Goal: Task Accomplishment & Management: Use online tool/utility

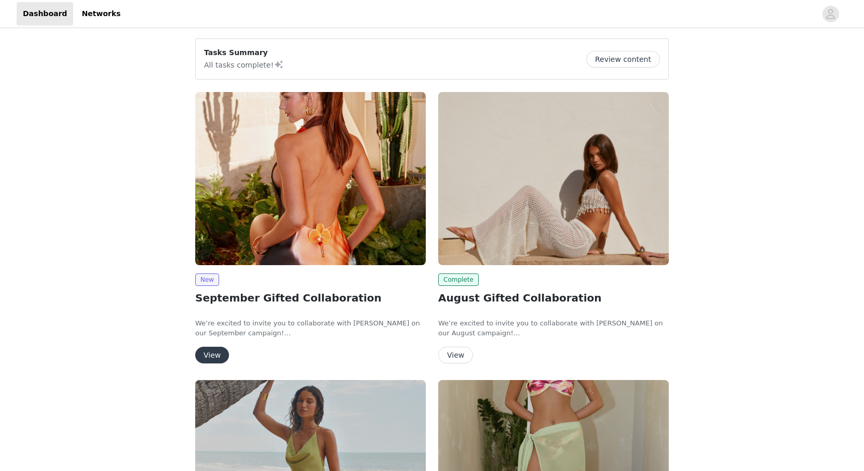
click at [297, 241] on img at bounding box center [310, 178] width 231 height 173
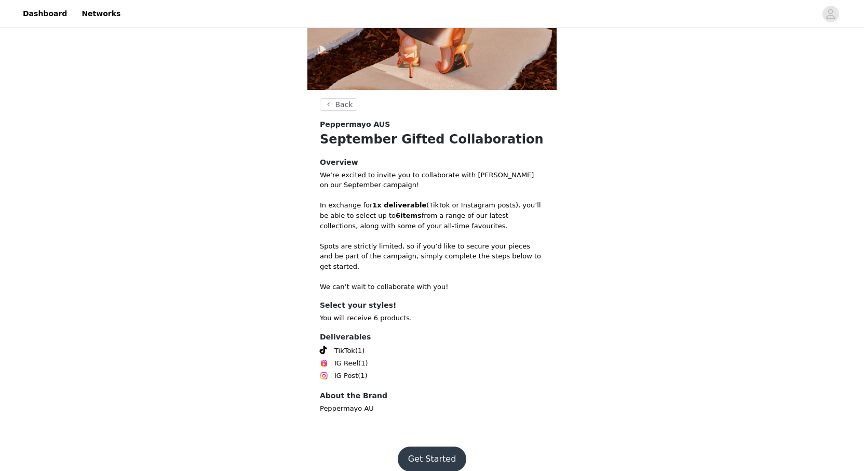
scroll to position [314, 0]
click at [446, 447] on button "Get Started" at bounding box center [432, 459] width 69 height 25
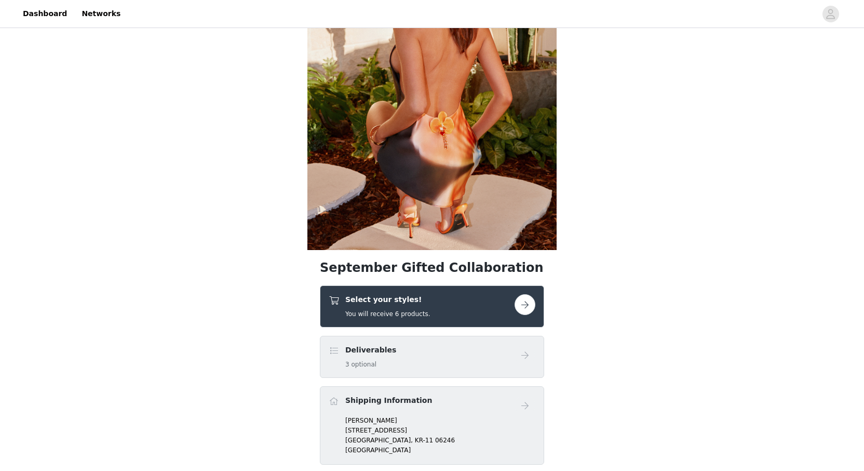
scroll to position [156, 0]
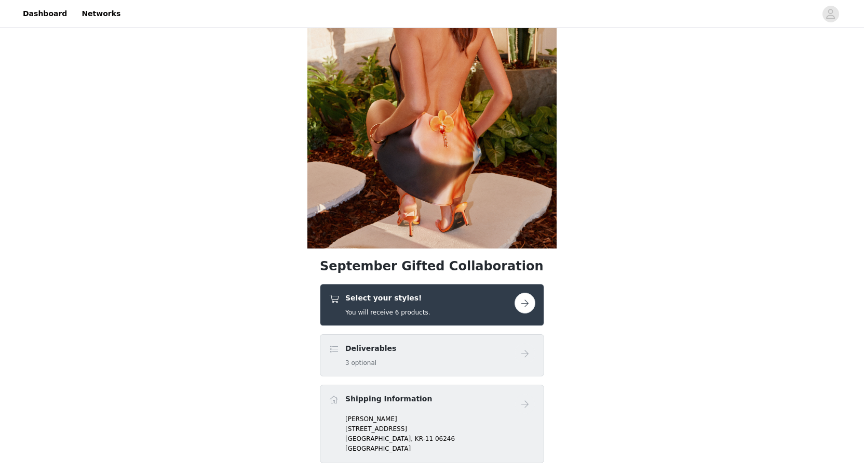
click at [517, 297] on button "button" at bounding box center [525, 302] width 21 height 21
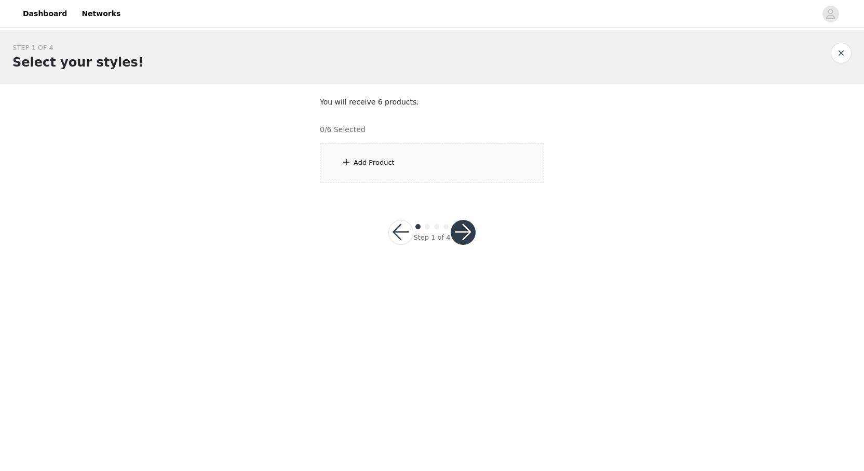
click at [406, 180] on div "Add Product" at bounding box center [432, 162] width 224 height 39
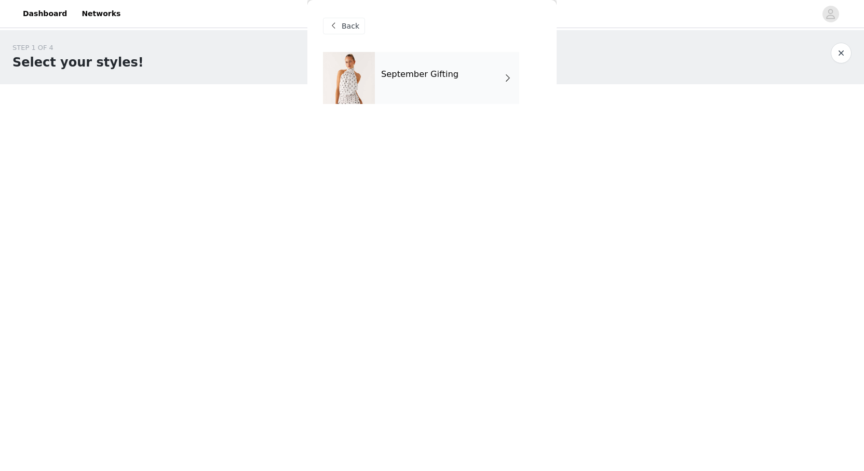
click at [429, 94] on div "September Gifting" at bounding box center [447, 78] width 144 height 52
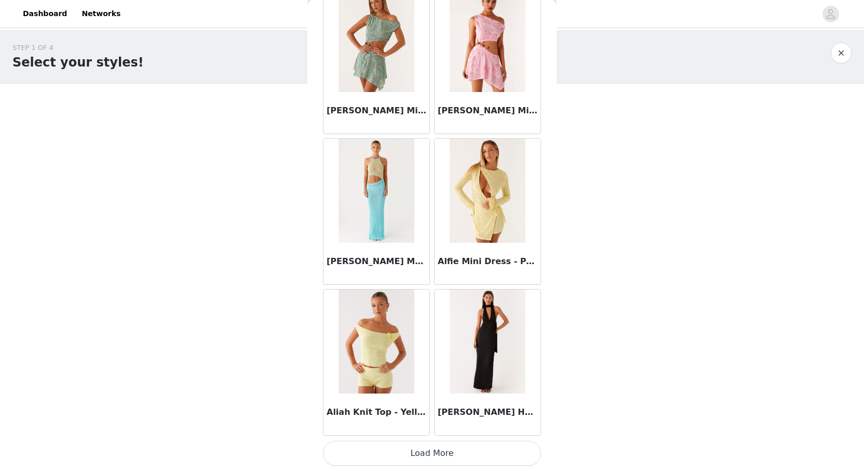
scroll to position [1119, 0]
click at [447, 444] on button "Load More" at bounding box center [432, 453] width 218 height 25
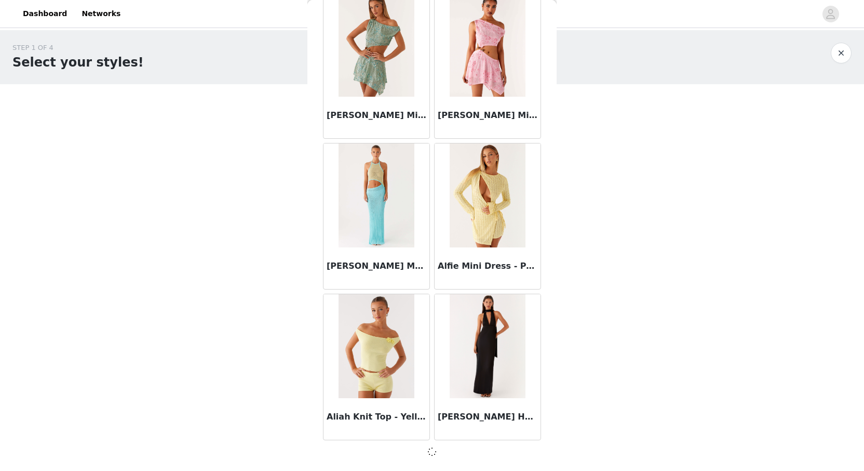
scroll to position [1114, 0]
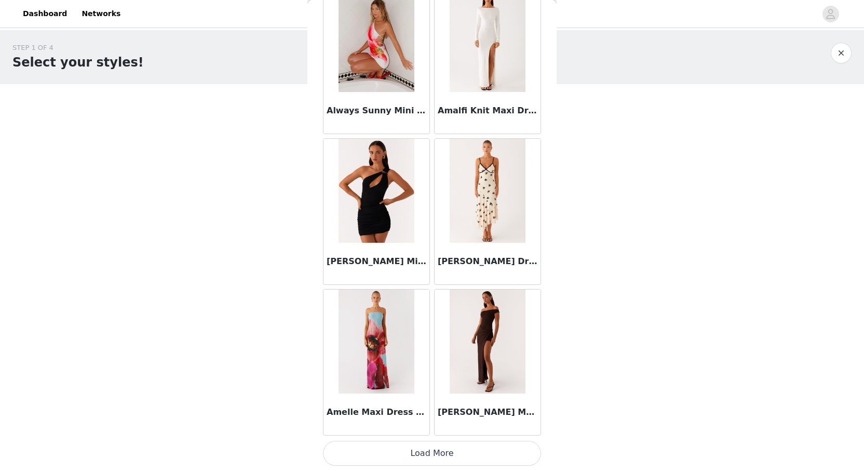
click at [441, 447] on button "Load More" at bounding box center [432, 453] width 218 height 25
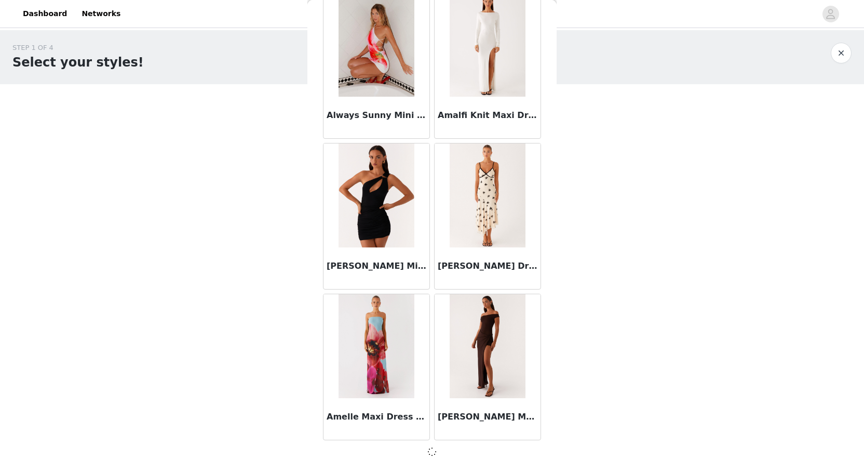
scroll to position [2621, 0]
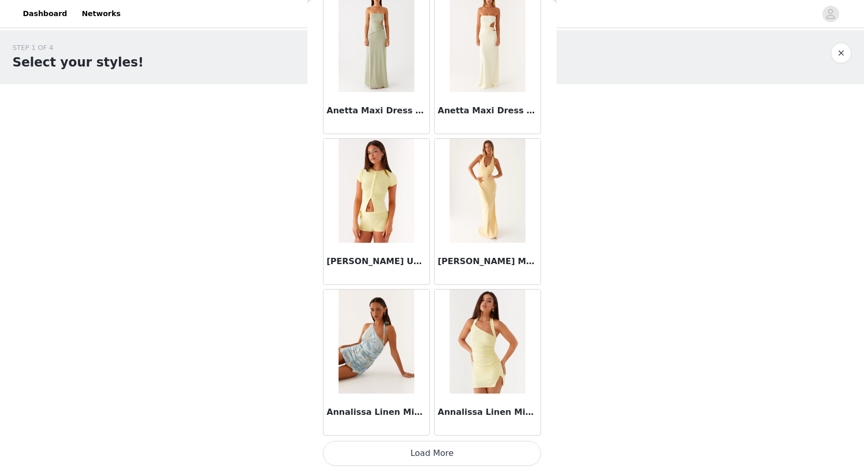
click at [444, 451] on button "Load More" at bounding box center [432, 453] width 218 height 25
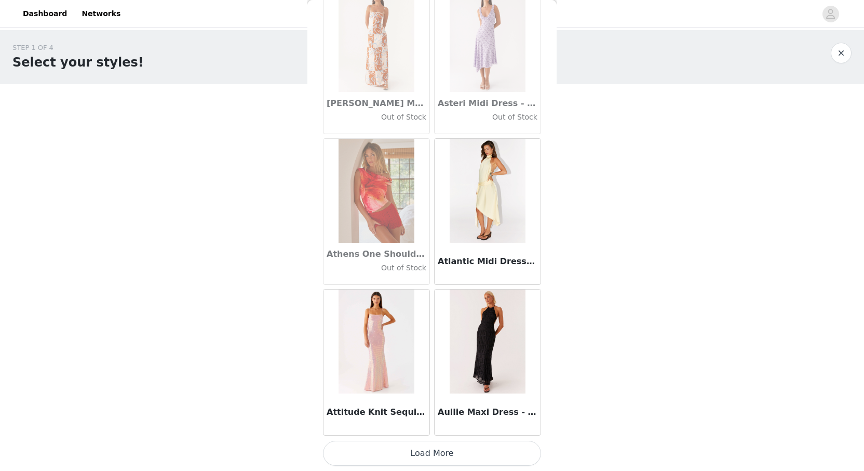
click at [429, 448] on button "Load More" at bounding box center [432, 453] width 218 height 25
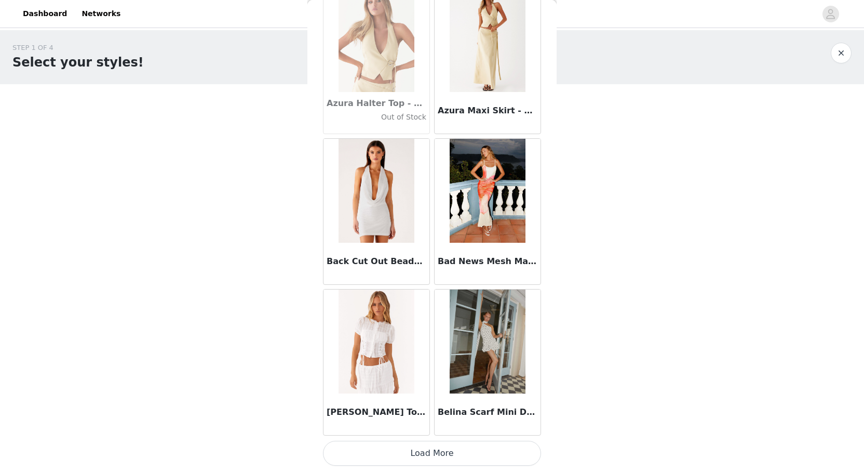
click at [430, 455] on button "Load More" at bounding box center [432, 453] width 218 height 25
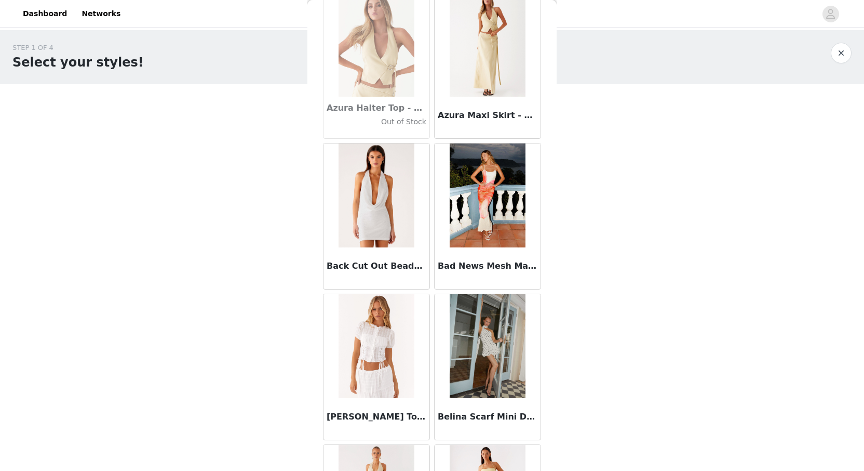
scroll to position [0, 0]
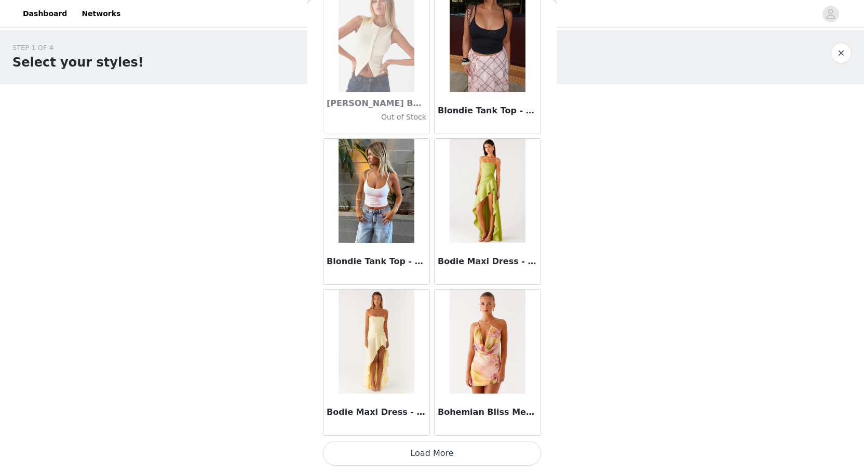
click at [436, 454] on button "Load More" at bounding box center [432, 453] width 218 height 25
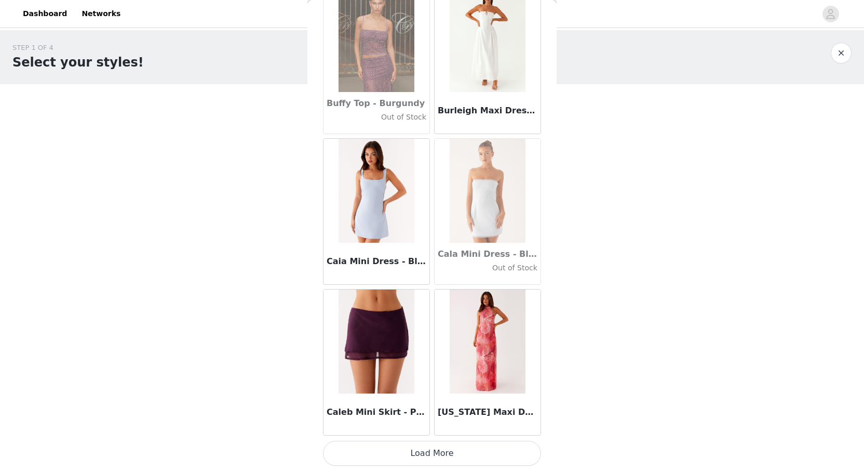
scroll to position [10158, 0]
click at [425, 452] on button "Load More" at bounding box center [432, 453] width 218 height 25
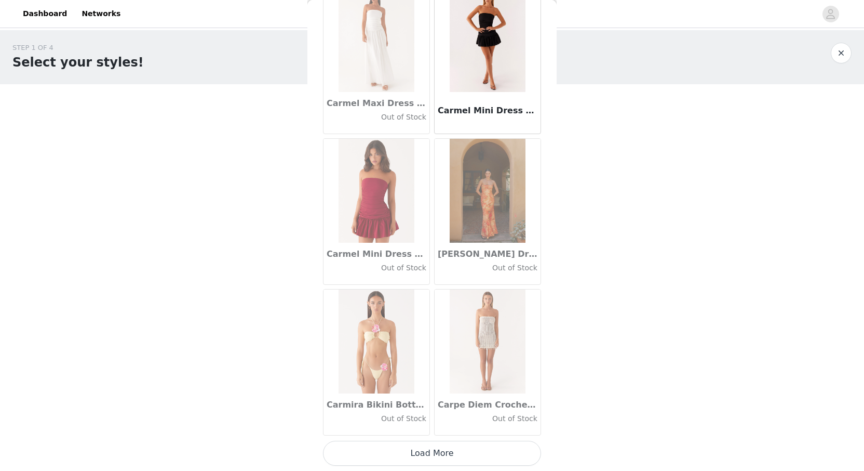
click at [424, 451] on button "Load More" at bounding box center [432, 453] width 218 height 25
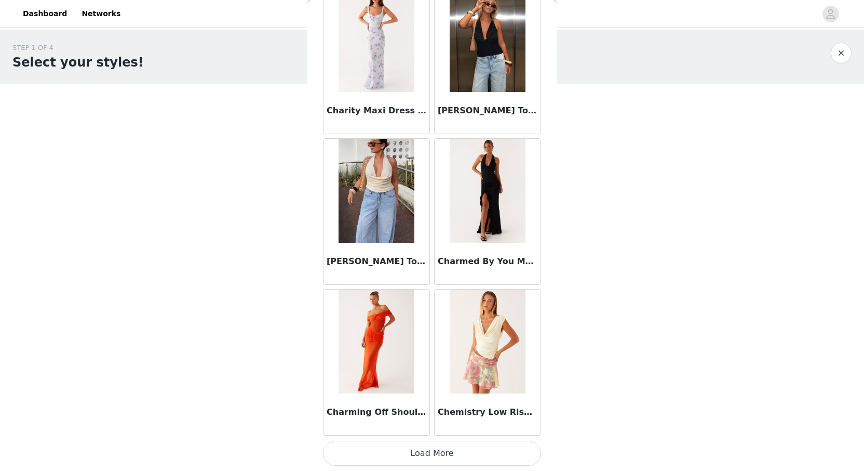
scroll to position [0, 0]
click at [426, 463] on button "Load More" at bounding box center [432, 453] width 218 height 25
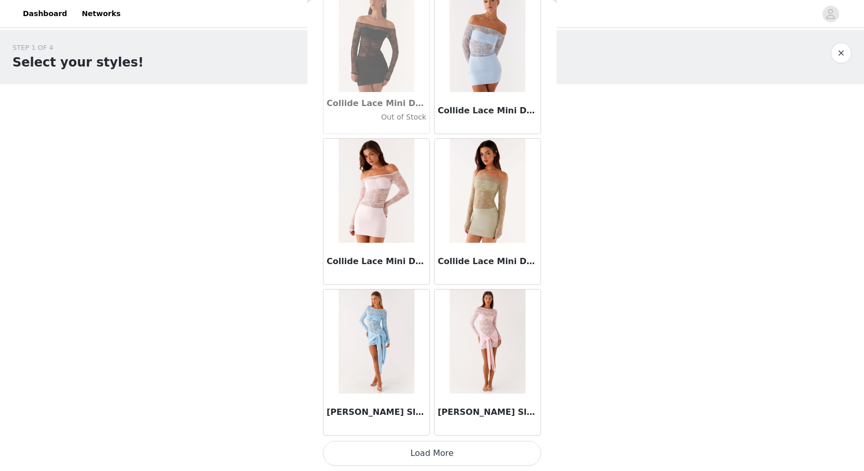
click at [431, 448] on button "Load More" at bounding box center [432, 453] width 218 height 25
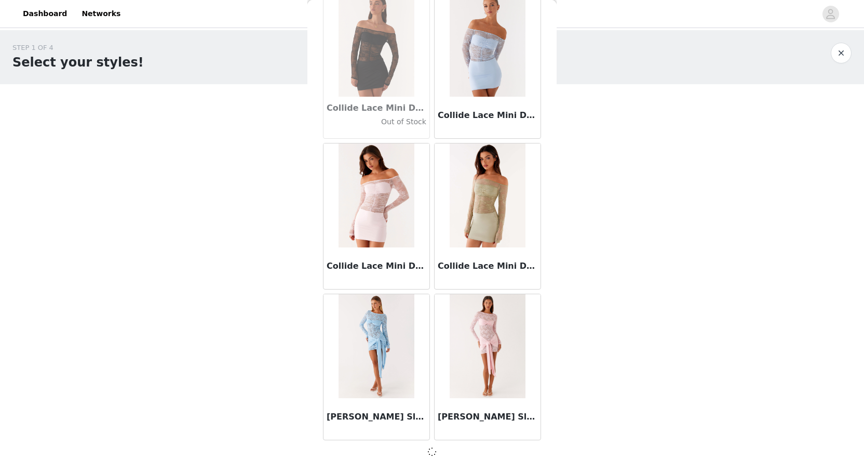
scroll to position [14673, 0]
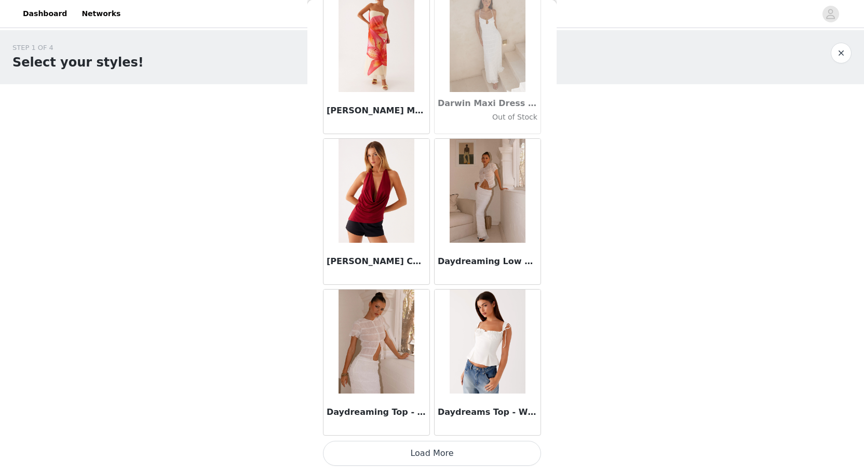
click at [429, 449] on button "Load More" at bounding box center [432, 453] width 218 height 25
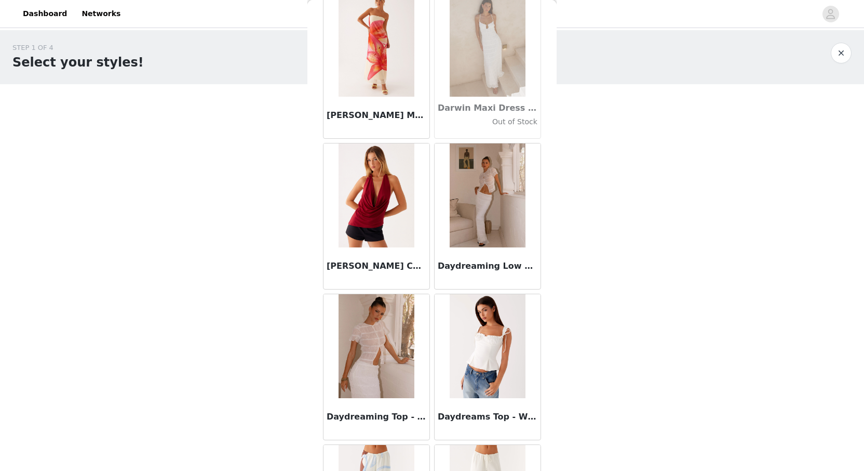
scroll to position [0, 0]
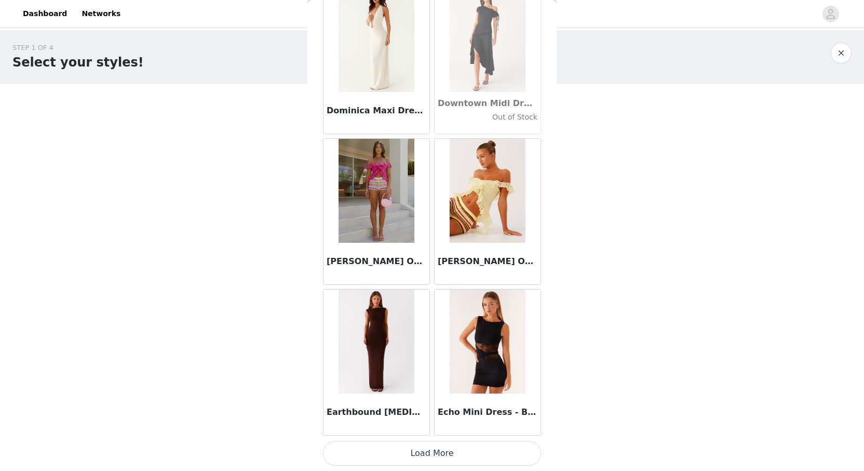
click at [432, 455] on button "Load More" at bounding box center [432, 453] width 218 height 25
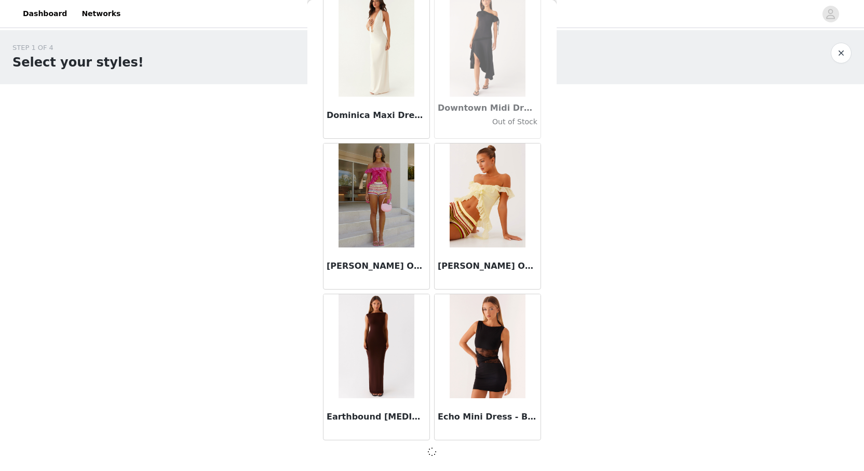
scroll to position [17686, 0]
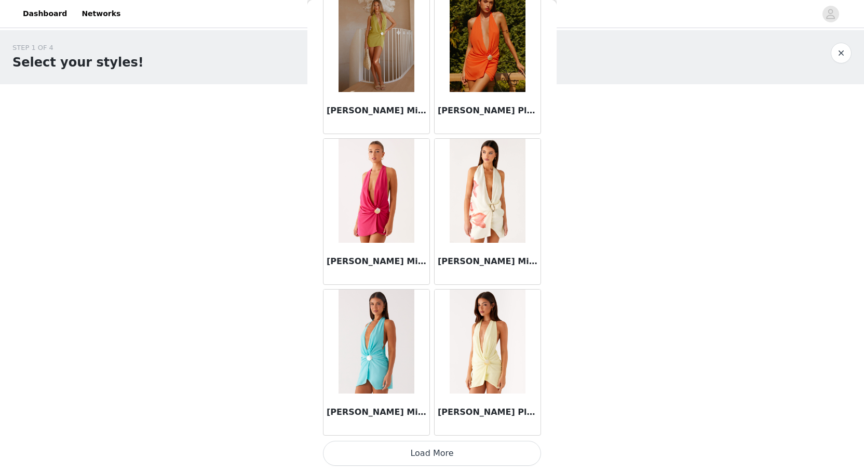
click at [422, 449] on button "Load More" at bounding box center [432, 453] width 218 height 25
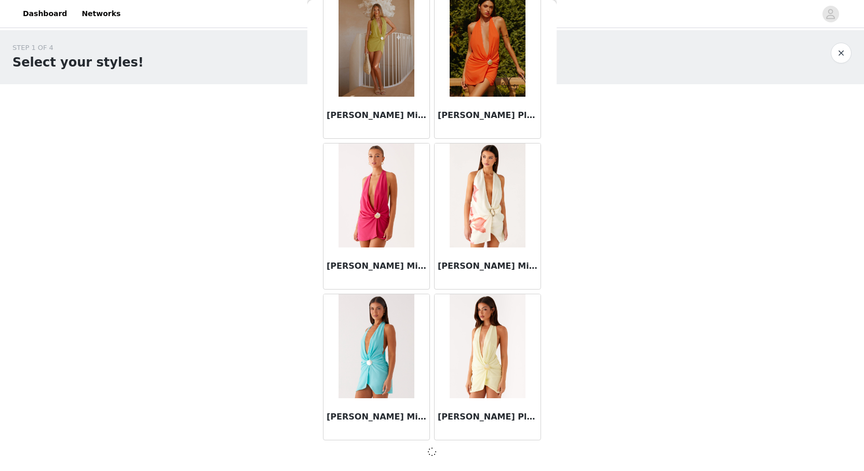
scroll to position [19193, 0]
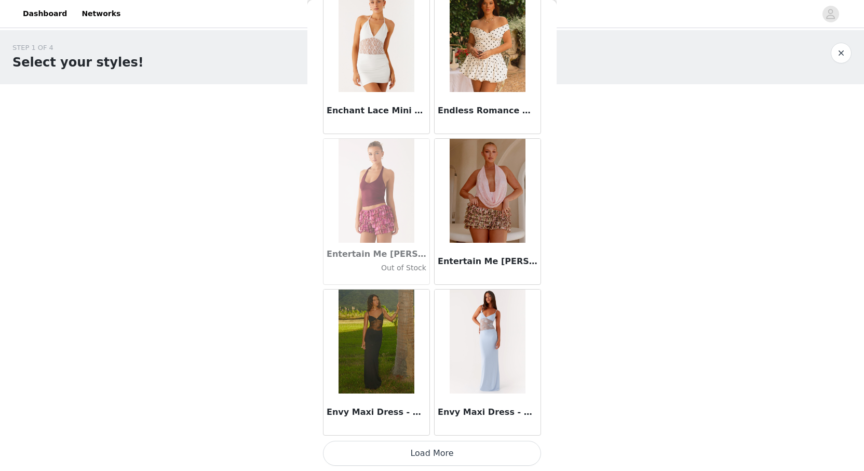
click at [428, 457] on button "Load More" at bounding box center [432, 453] width 218 height 25
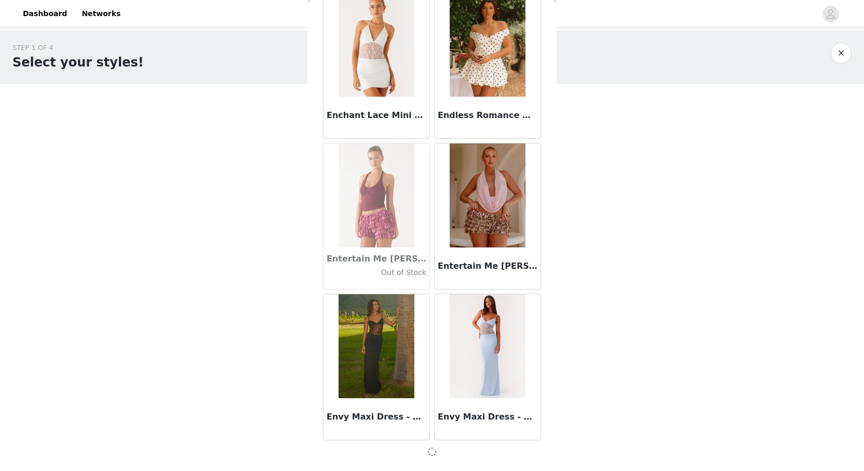
scroll to position [20700, 0]
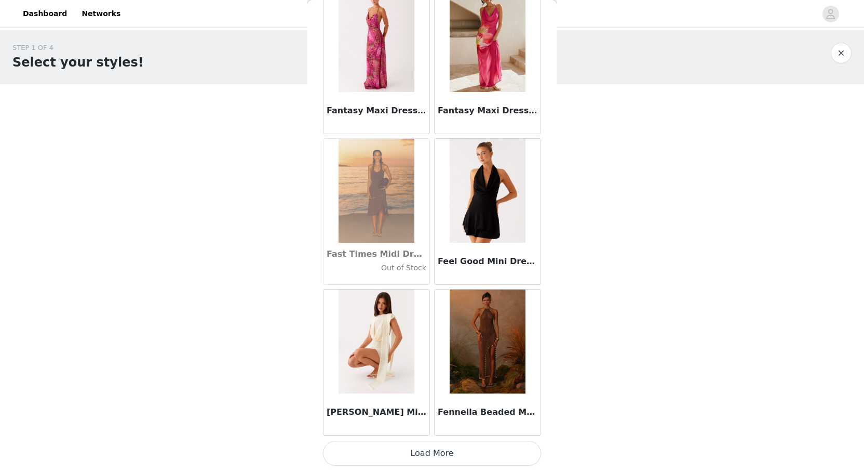
click at [439, 444] on button "Load More" at bounding box center [432, 453] width 218 height 25
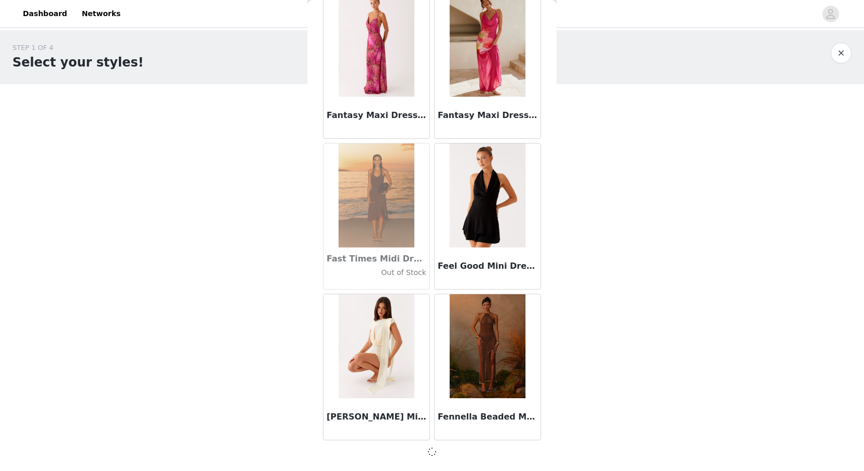
scroll to position [22206, 0]
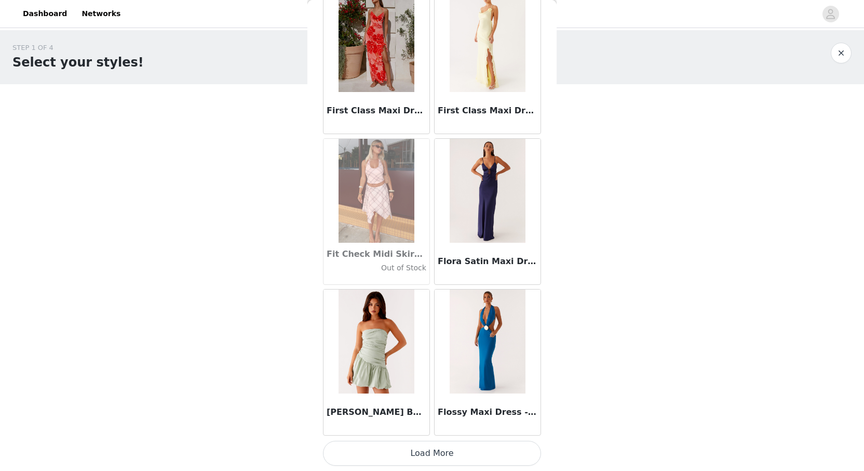
click at [433, 455] on button "Load More" at bounding box center [432, 453] width 218 height 25
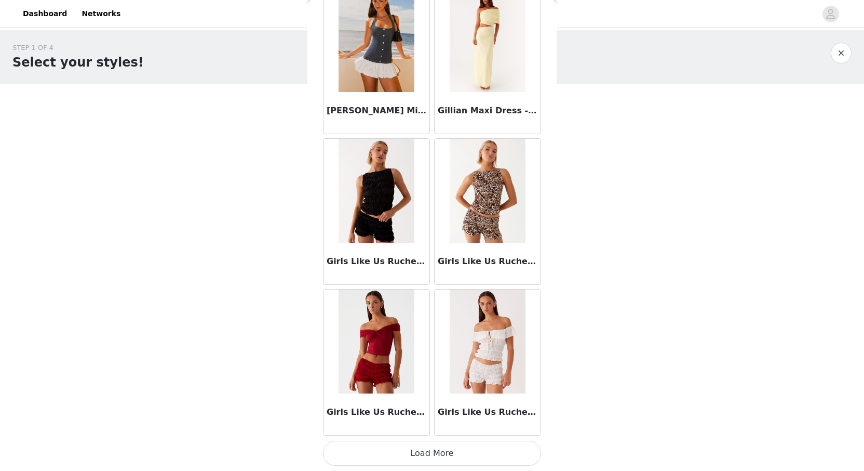
click at [427, 449] on button "Load More" at bounding box center [432, 453] width 218 height 25
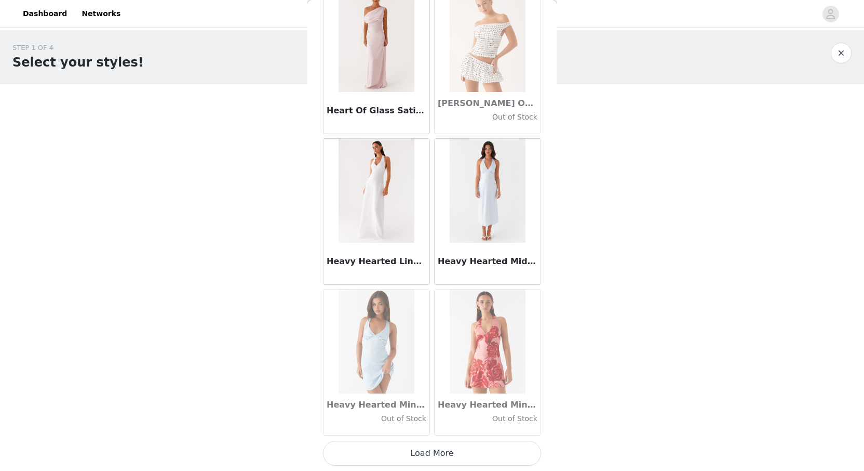
scroll to position [0, 0]
click at [439, 452] on button "Load More" at bounding box center [432, 453] width 218 height 25
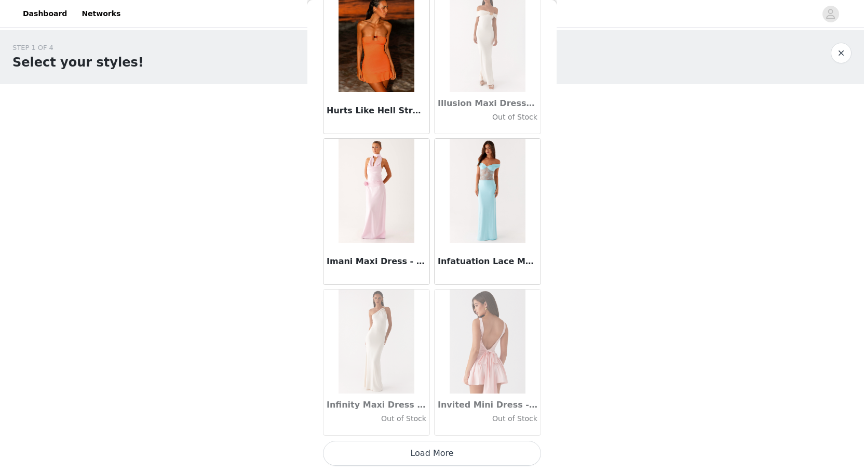
click at [442, 459] on button "Load More" at bounding box center [432, 453] width 218 height 25
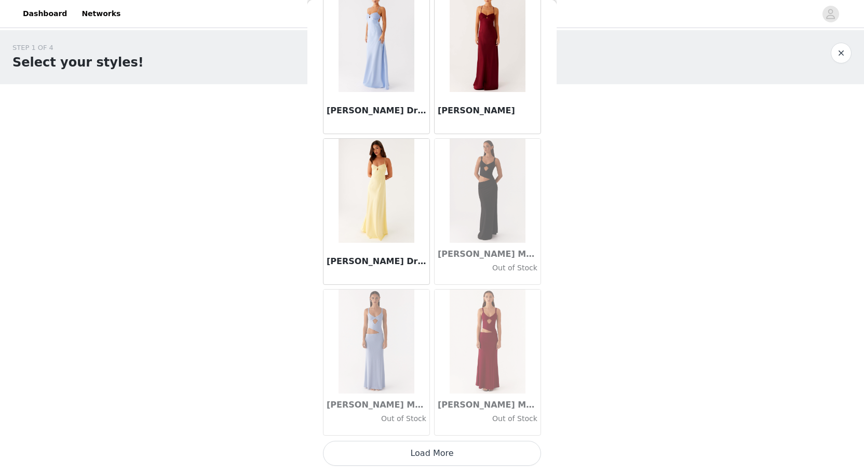
click at [432, 450] on button "Load More" at bounding box center [432, 453] width 218 height 25
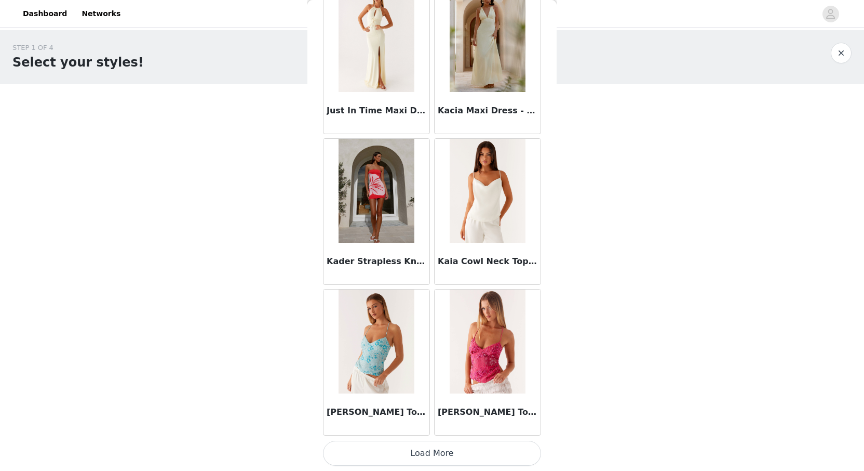
click at [437, 455] on button "Load More" at bounding box center [432, 453] width 218 height 25
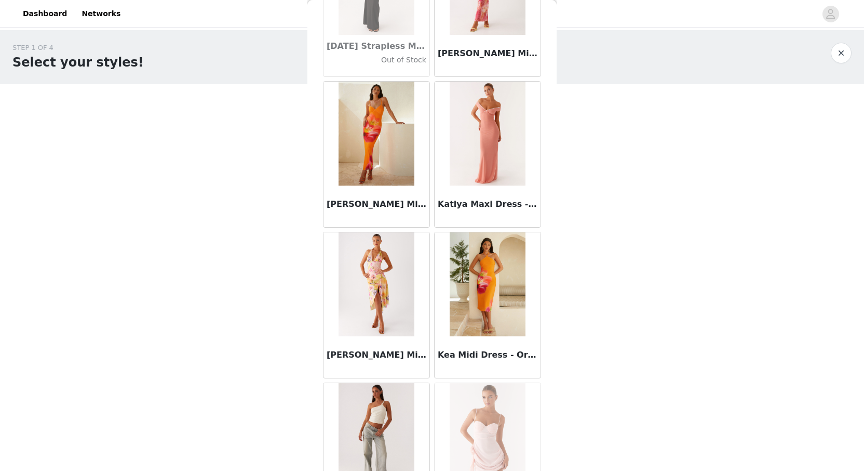
scroll to position [32680, 0]
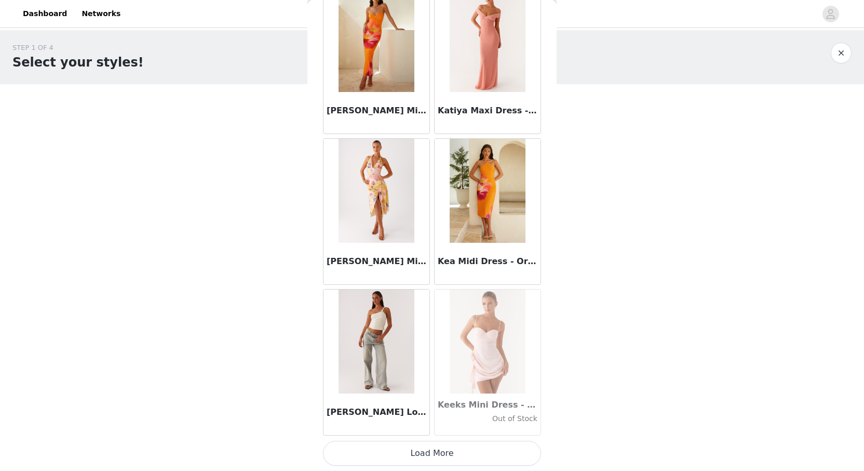
click at [436, 456] on button "Load More" at bounding box center [432, 453] width 218 height 25
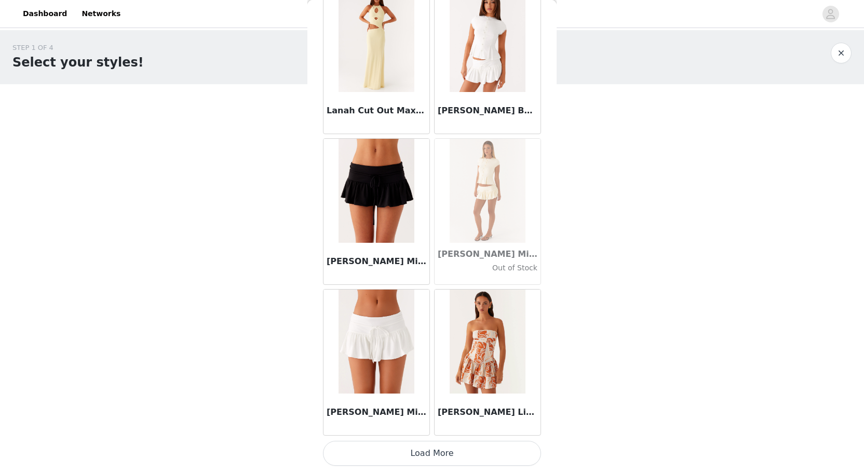
click at [436, 446] on button "Load More" at bounding box center [432, 453] width 218 height 25
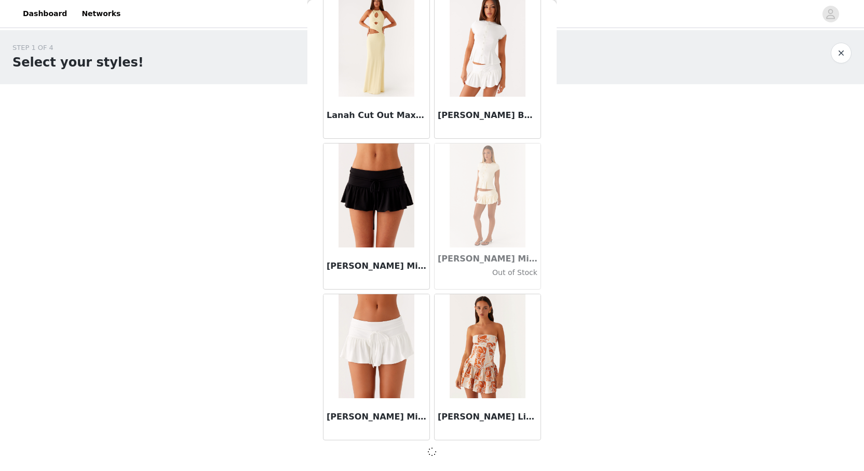
scroll to position [34259, 0]
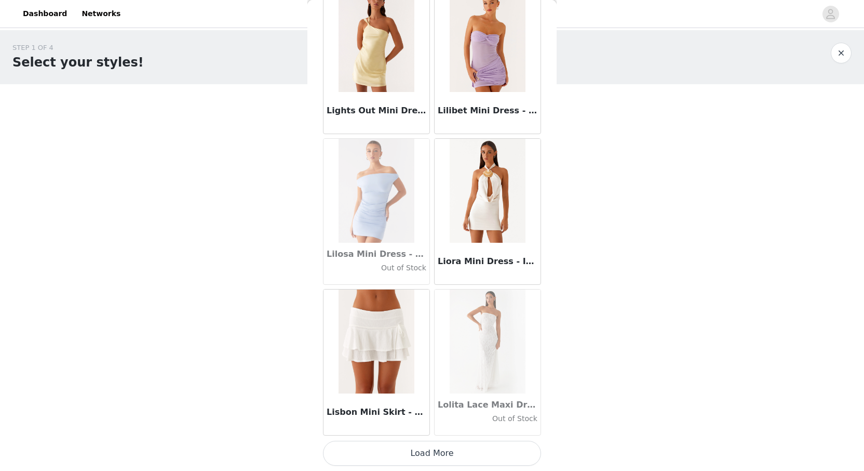
click at [431, 458] on button "Load More" at bounding box center [432, 453] width 218 height 25
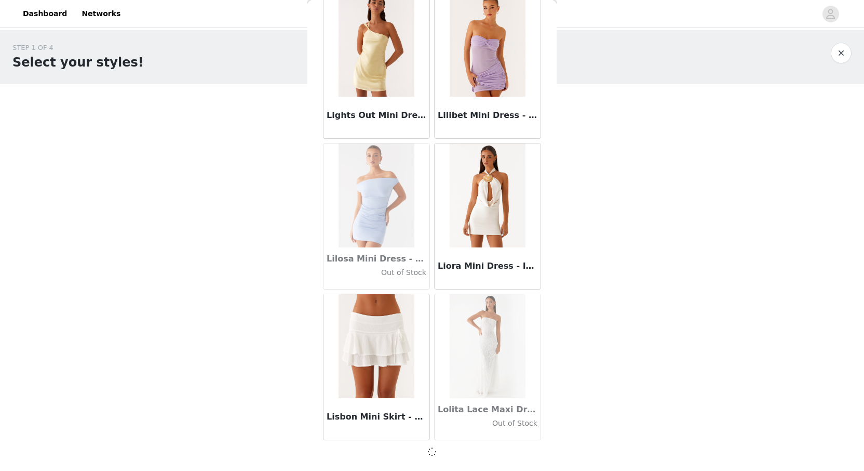
scroll to position [35765, 0]
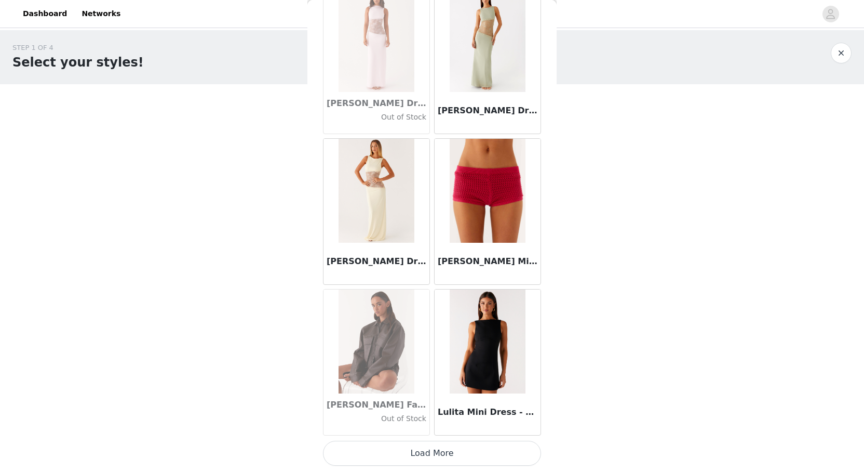
click at [432, 452] on button "Load More" at bounding box center [432, 453] width 218 height 25
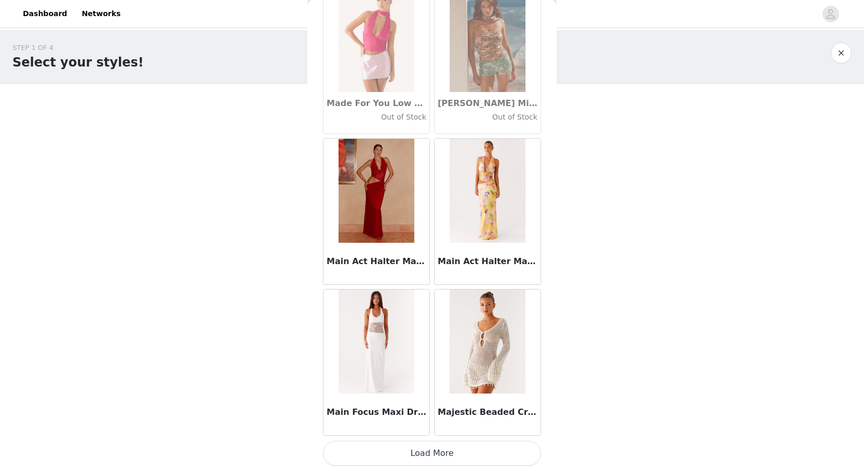
click at [436, 456] on button "Load More" at bounding box center [432, 453] width 218 height 25
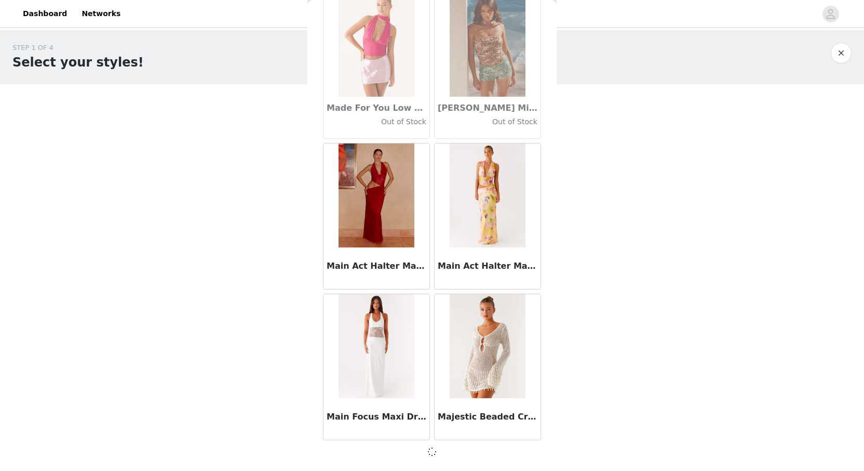
scroll to position [38778, 0]
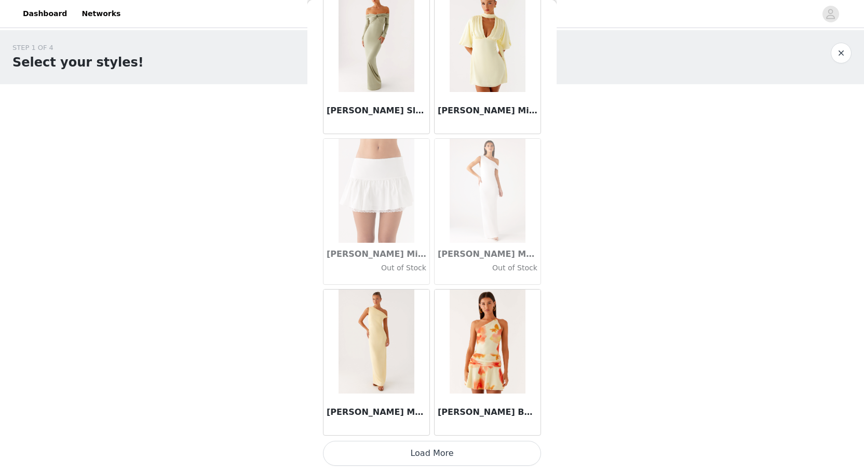
click at [434, 449] on button "Load More" at bounding box center [432, 453] width 218 height 25
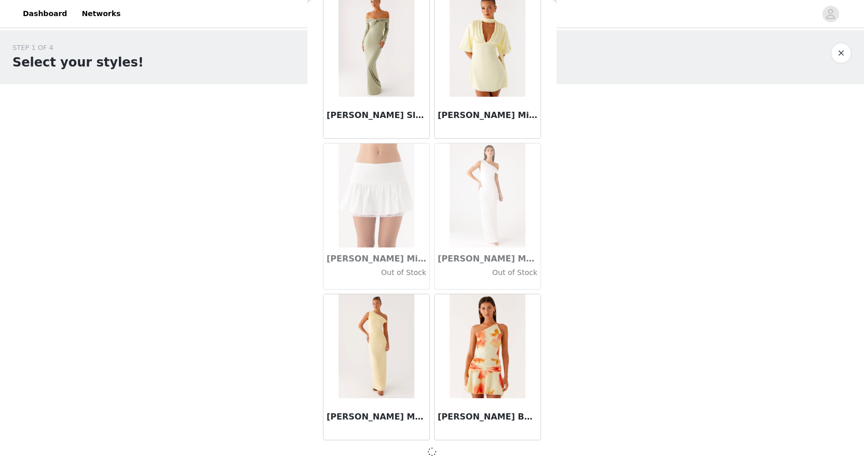
scroll to position [40285, 0]
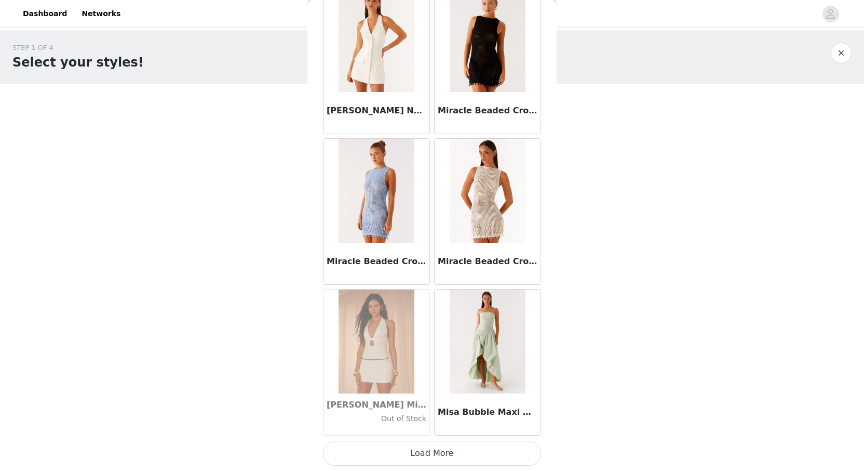
click at [428, 451] on button "Load More" at bounding box center [432, 453] width 218 height 25
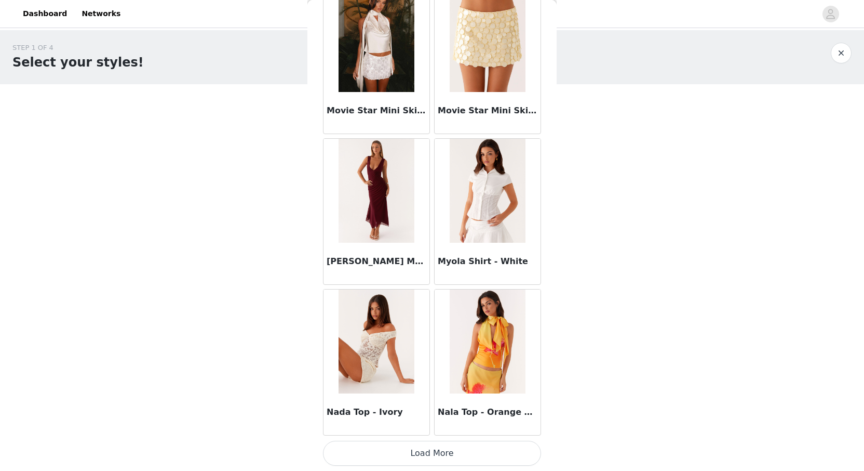
scroll to position [43303, 0]
click at [409, 453] on button "Load More" at bounding box center [432, 453] width 218 height 25
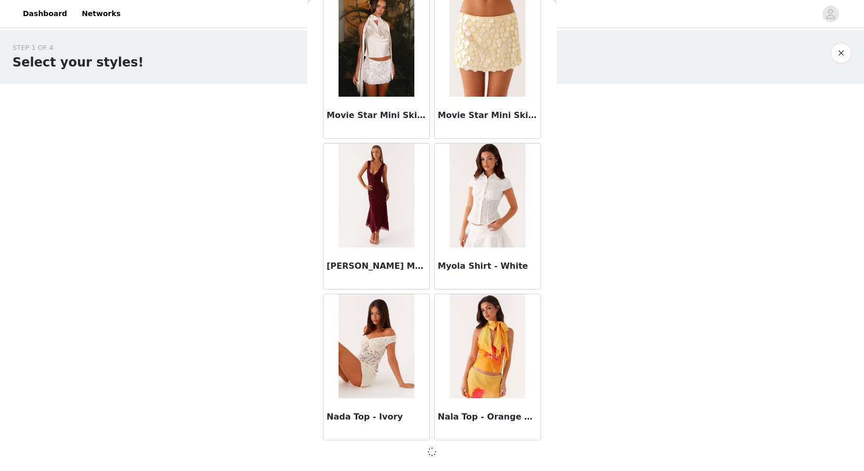
scroll to position [43298, 0]
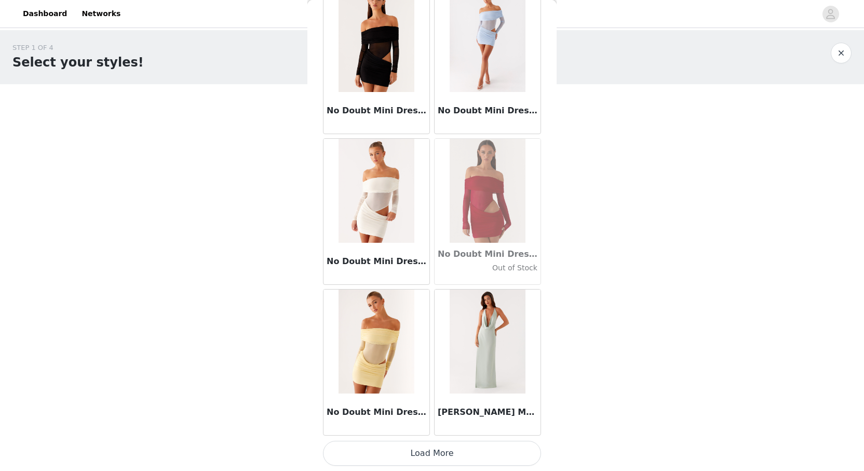
click at [438, 448] on button "Load More" at bounding box center [432, 453] width 218 height 25
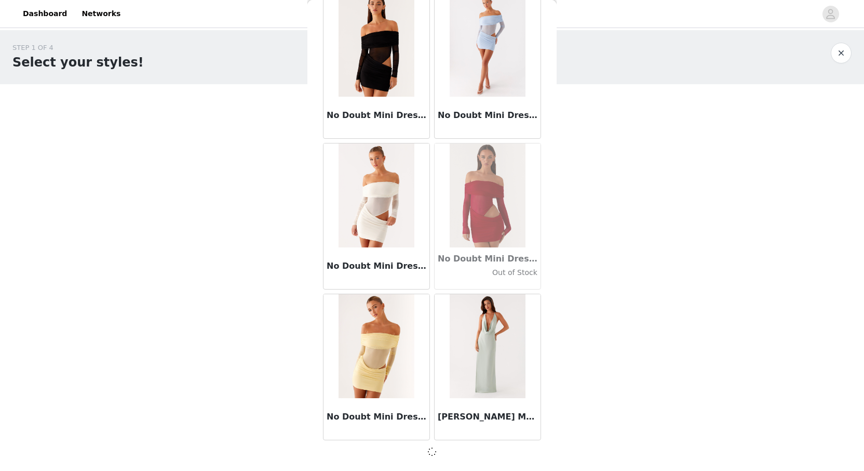
scroll to position [44805, 0]
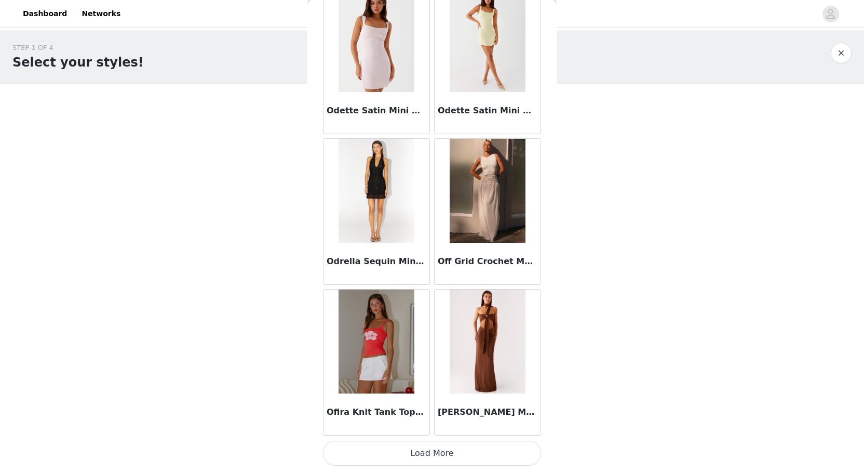
click at [435, 452] on button "Load More" at bounding box center [432, 453] width 218 height 25
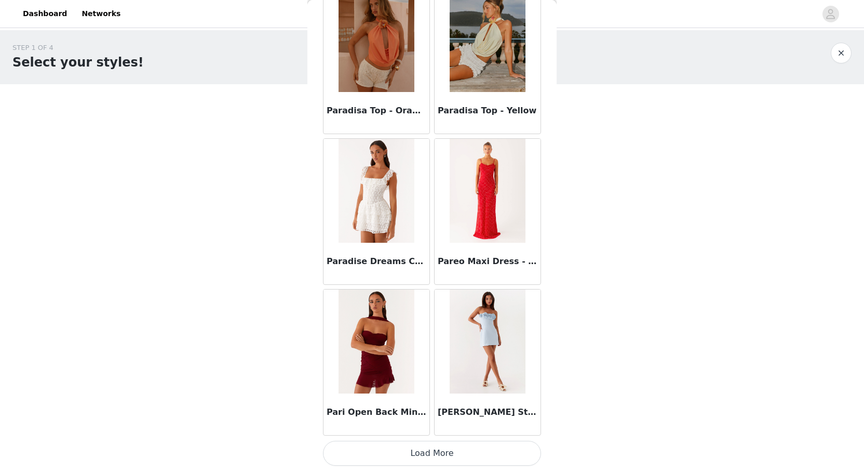
scroll to position [0, 0]
click at [423, 455] on button "Load More" at bounding box center [432, 453] width 218 height 25
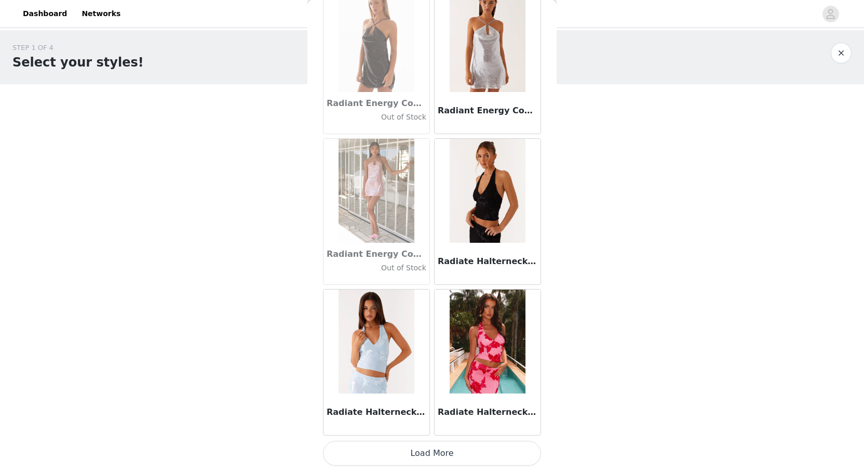
click at [422, 455] on button "Load More" at bounding box center [432, 453] width 218 height 25
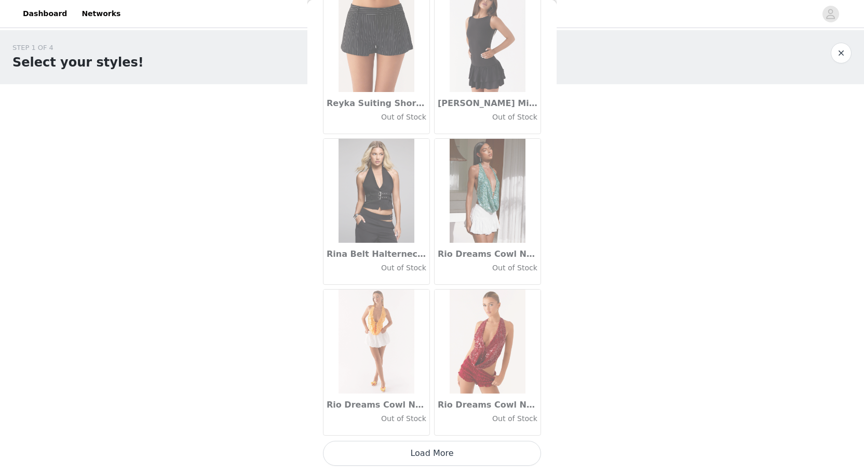
click at [436, 457] on button "Load More" at bounding box center [432, 453] width 218 height 25
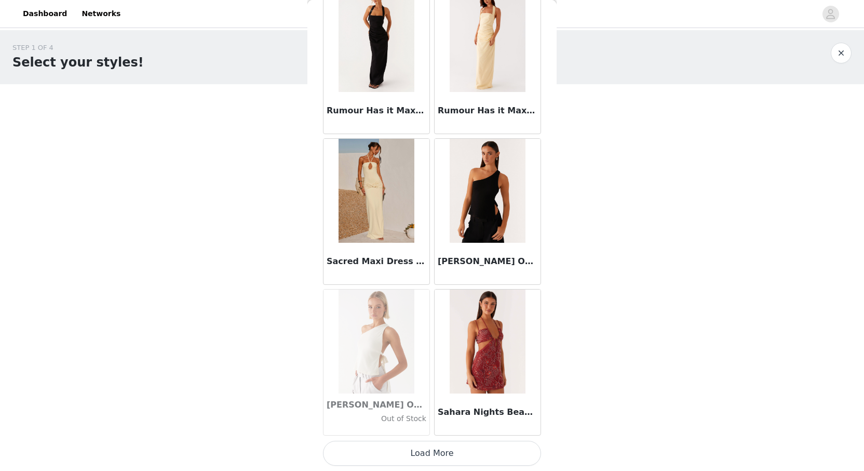
click at [438, 454] on button "Load More" at bounding box center [432, 453] width 218 height 25
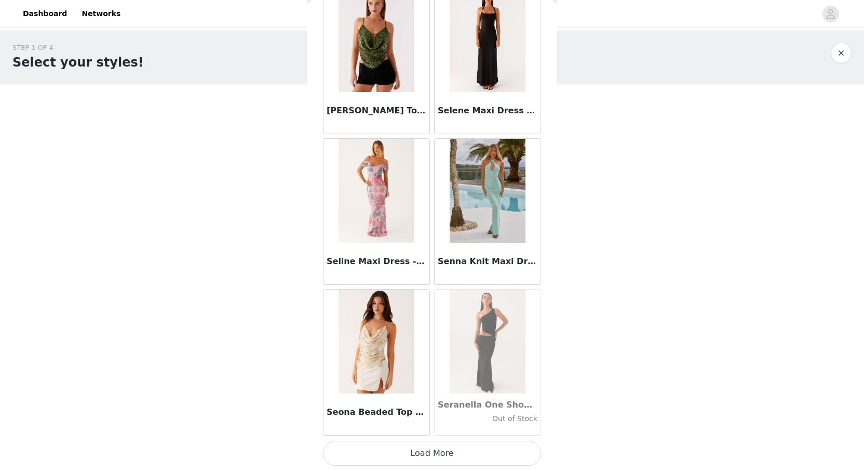
click at [432, 457] on button "Load More" at bounding box center [432, 453] width 218 height 25
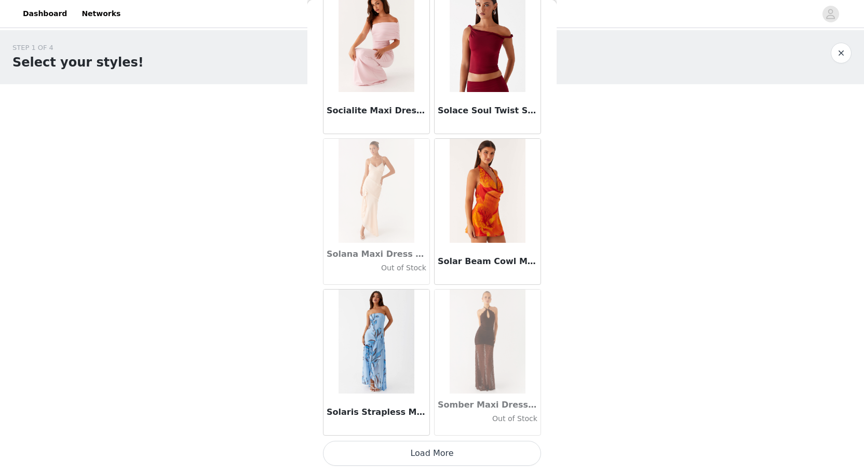
click at [443, 454] on button "Load More" at bounding box center [432, 453] width 218 height 25
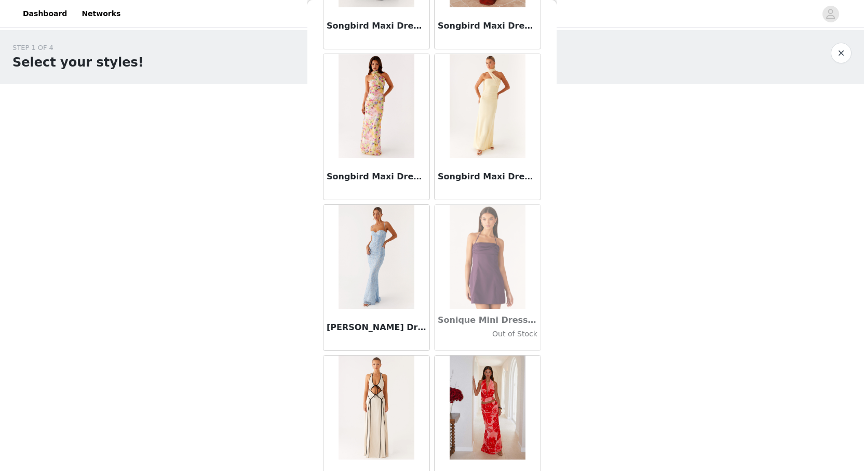
scroll to position [56076, 0]
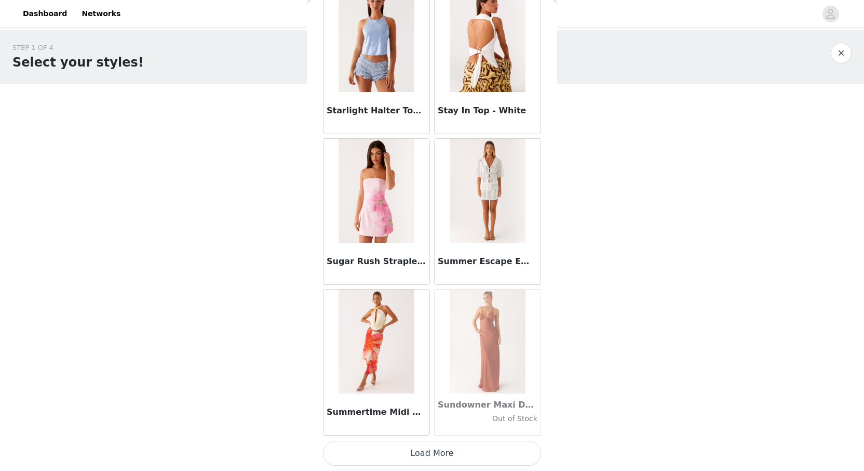
click at [421, 455] on button "Load More" at bounding box center [432, 453] width 218 height 25
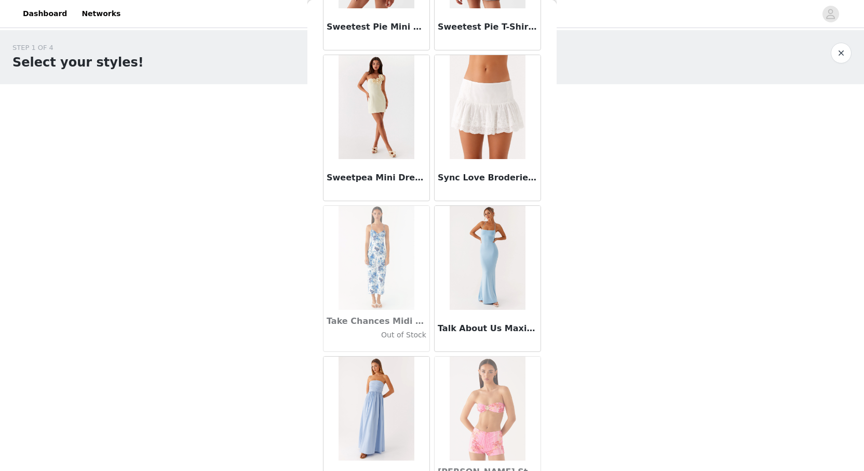
scroll to position [58064, 0]
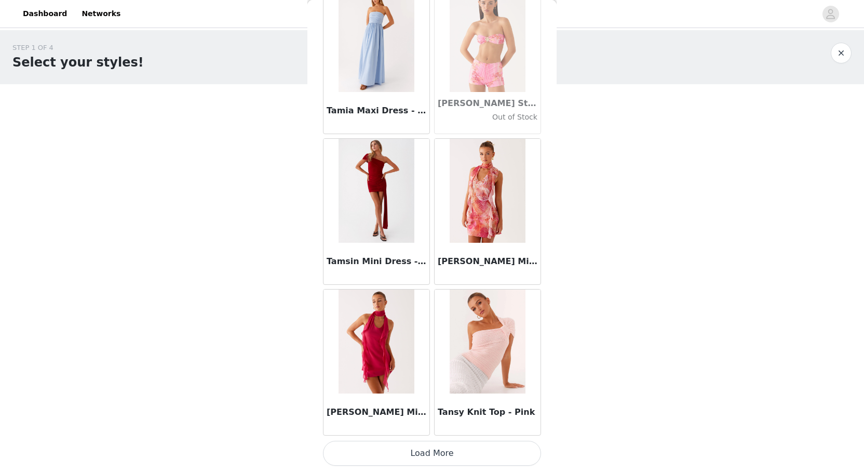
click at [441, 448] on button "Load More" at bounding box center [432, 453] width 218 height 25
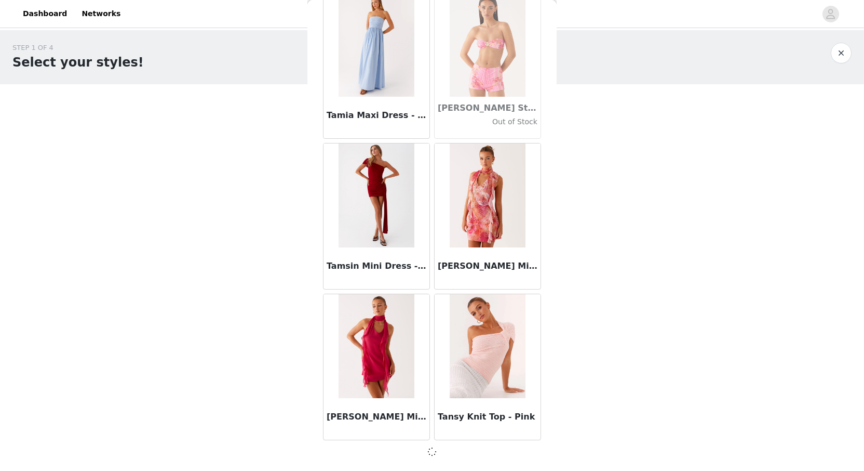
scroll to position [58364, 0]
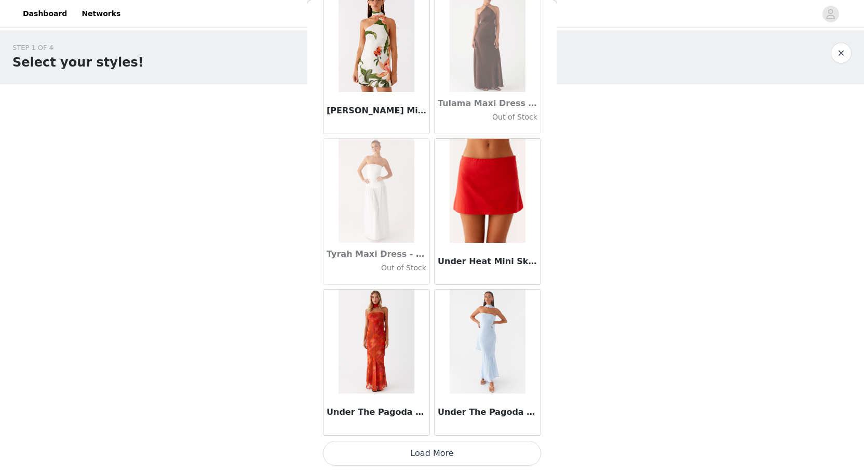
click at [444, 450] on button "Load More" at bounding box center [432, 453] width 218 height 25
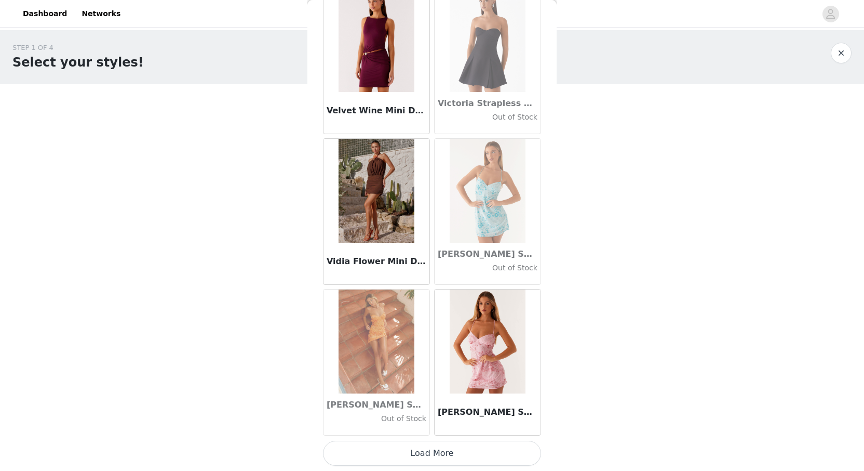
scroll to position [0, 0]
click at [442, 453] on button "Load More" at bounding box center [432, 453] width 218 height 25
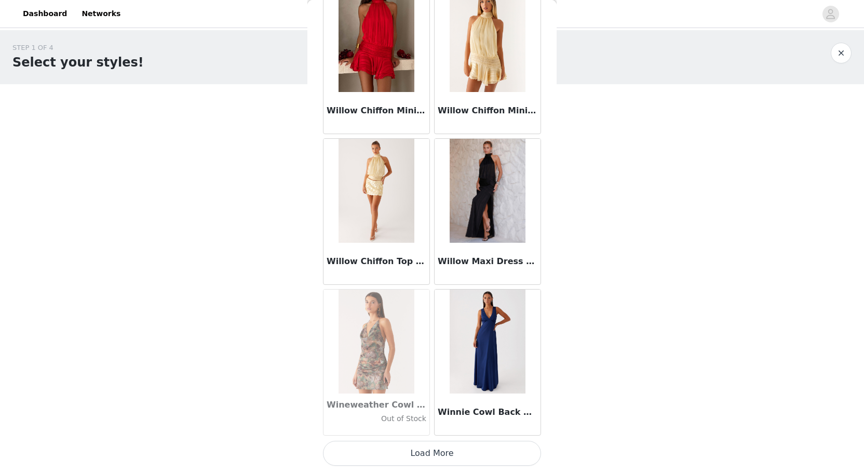
click at [447, 451] on button "Load More" at bounding box center [432, 453] width 218 height 25
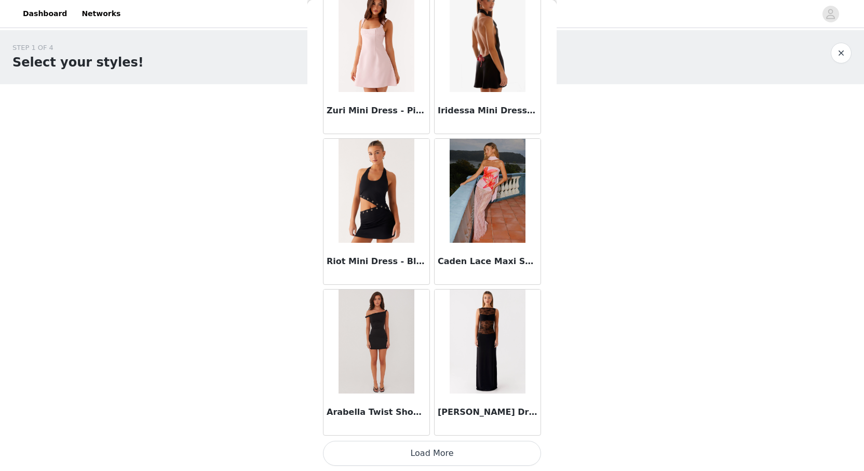
click at [422, 455] on button "Load More" at bounding box center [432, 453] width 218 height 25
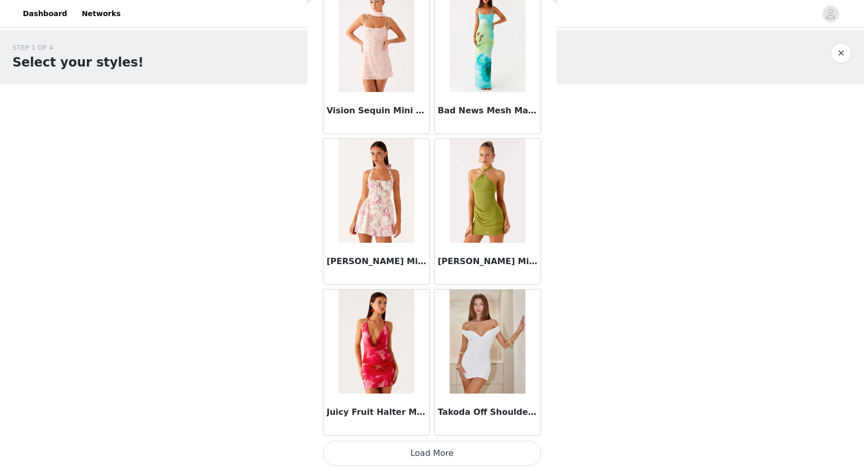
click at [431, 452] on button "Load More" at bounding box center [432, 453] width 218 height 25
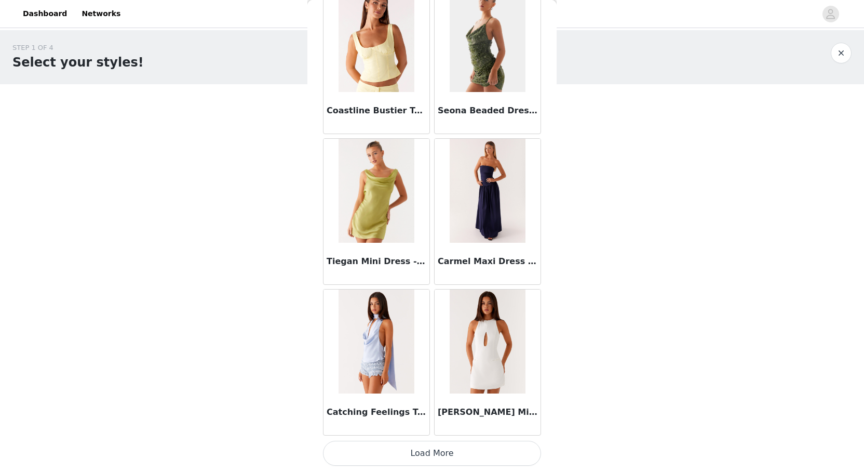
click at [417, 446] on button "Load More" at bounding box center [432, 453] width 218 height 25
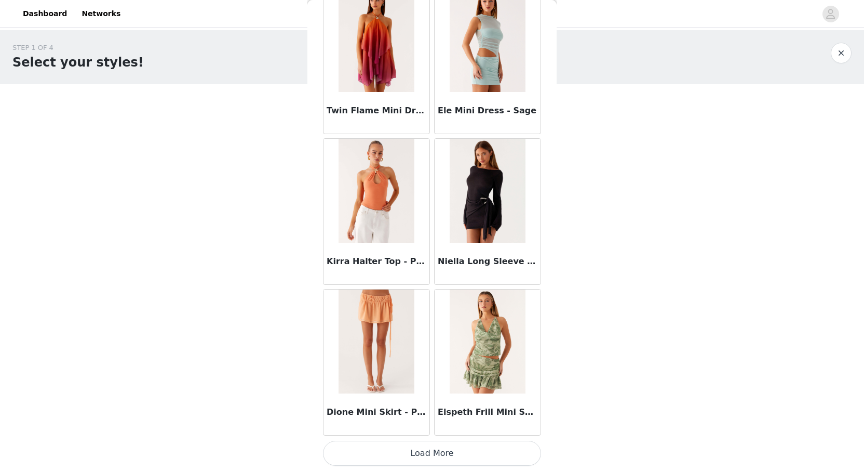
scroll to position [68914, 0]
click at [438, 455] on button "Load More" at bounding box center [432, 453] width 218 height 25
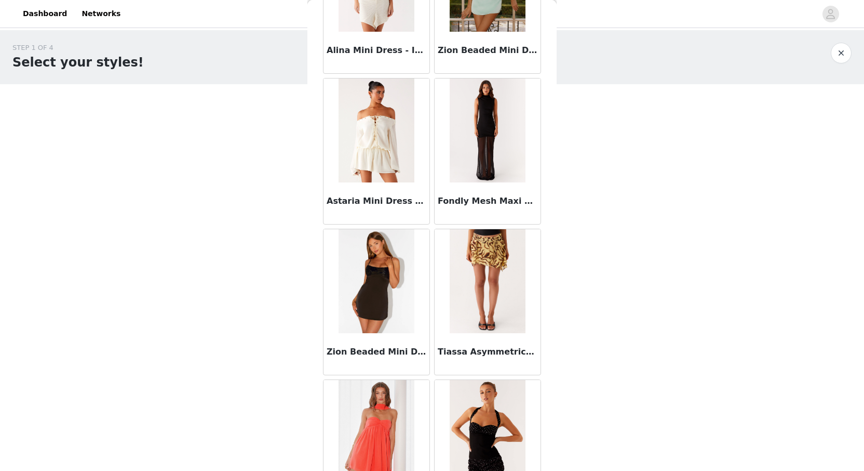
scroll to position [70226, 0]
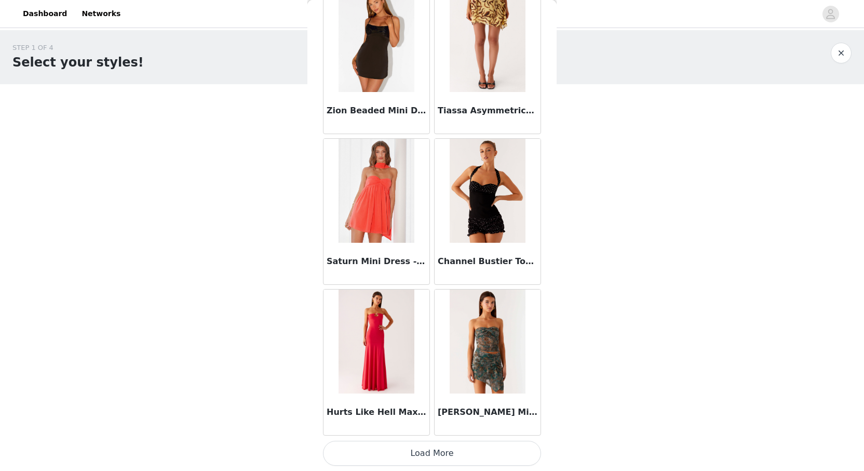
click at [458, 447] on button "Load More" at bounding box center [432, 453] width 218 height 25
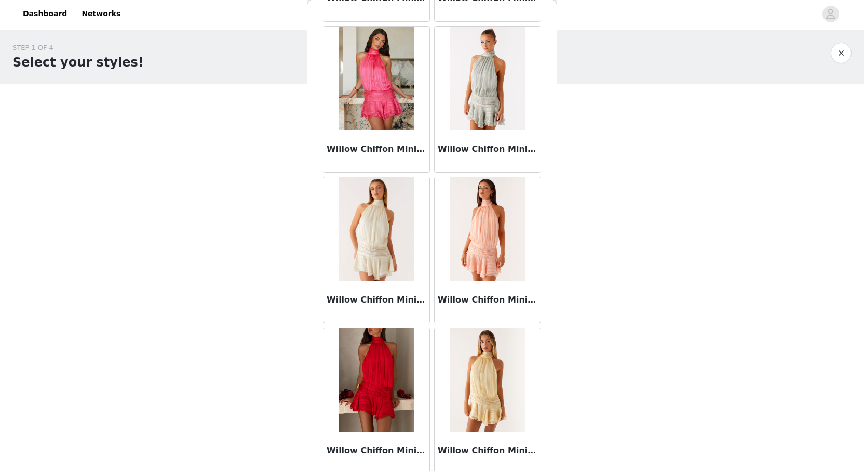
scroll to position [62402, 0]
